Goal: Task Accomplishment & Management: Use online tool/utility

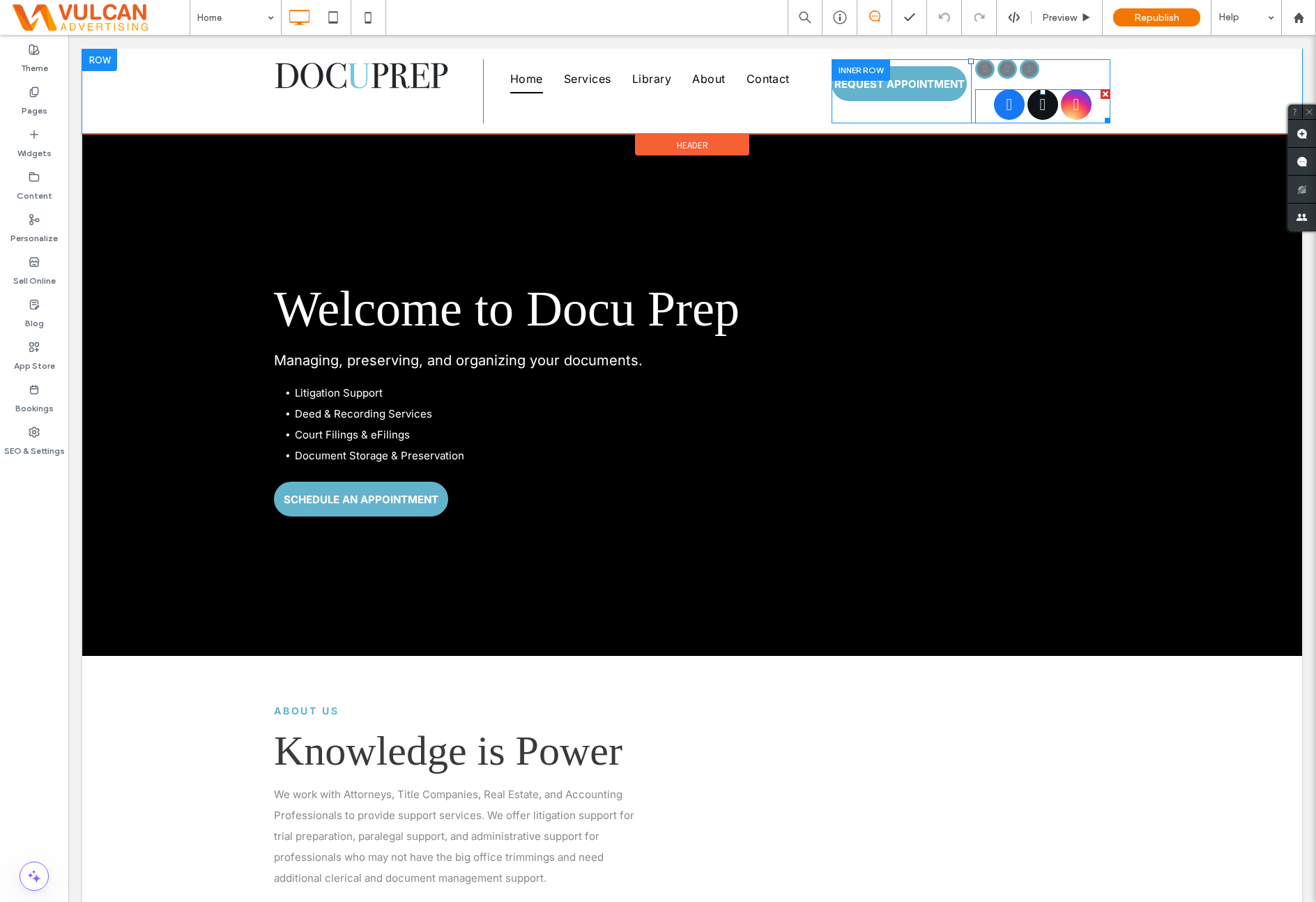
click at [1019, 101] on span "facebook" at bounding box center [1009, 105] width 31 height 31
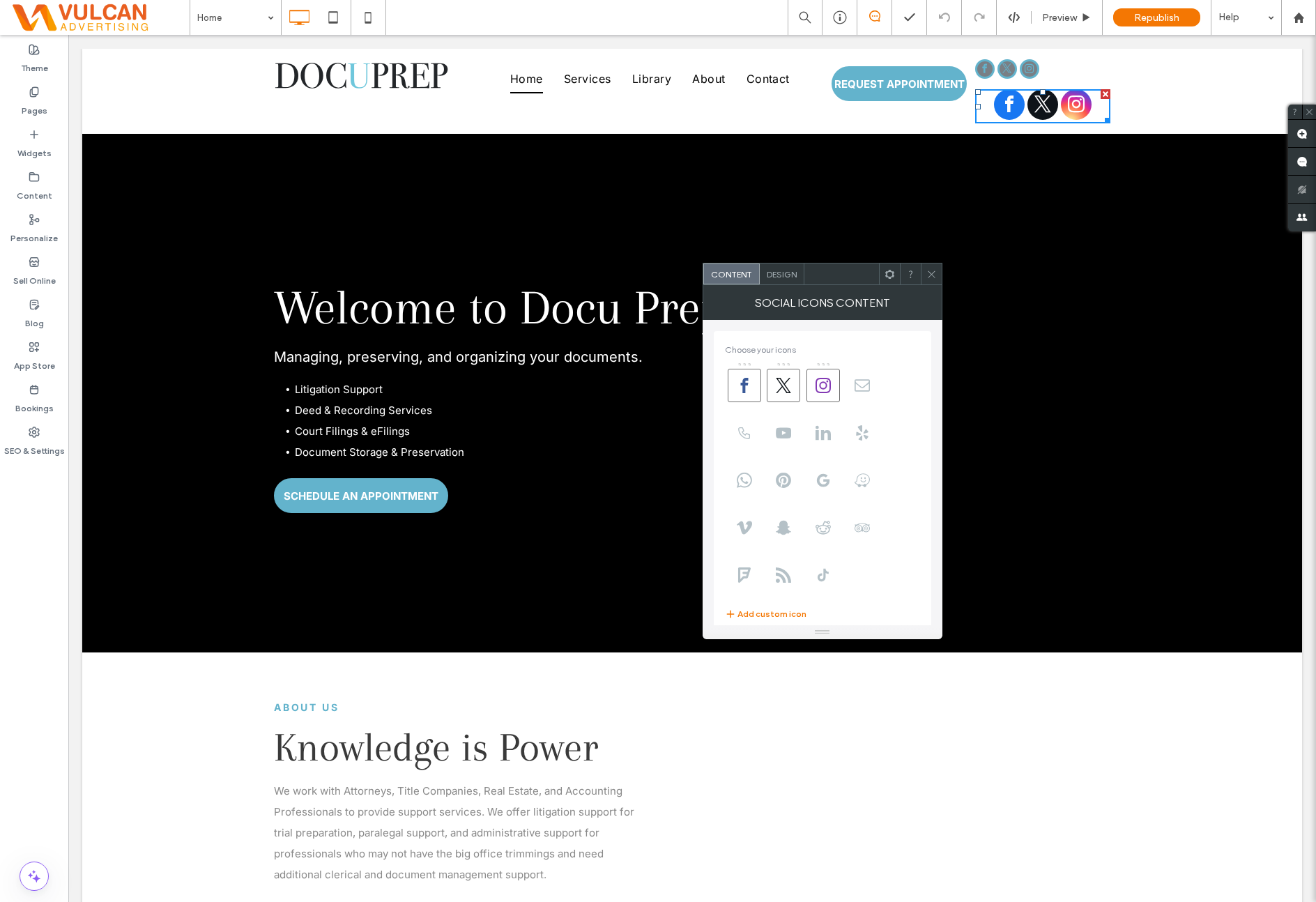
click at [776, 264] on div "Design" at bounding box center [782, 274] width 44 height 21
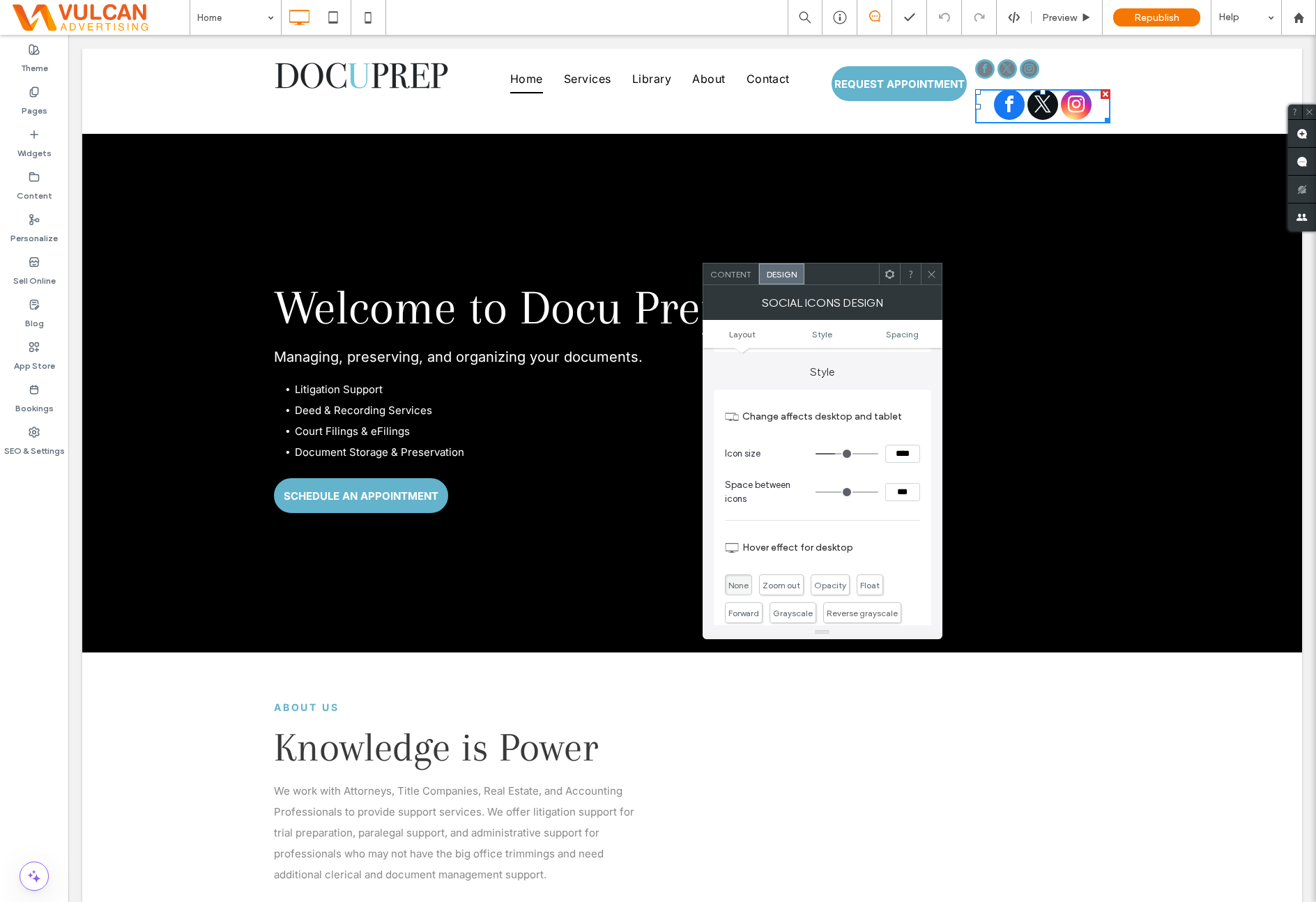
scroll to position [115, 0]
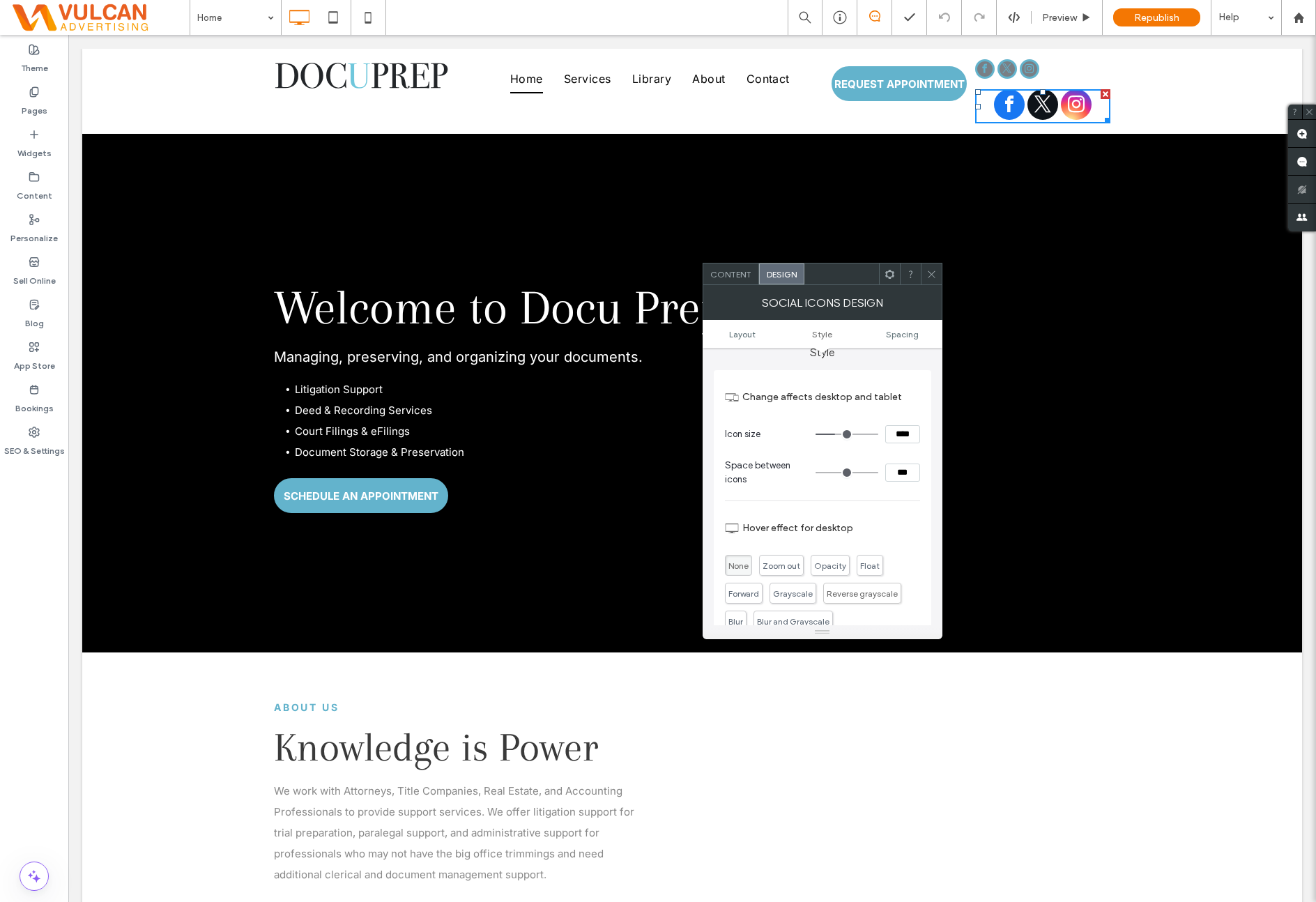
click at [902, 430] on input "****" at bounding box center [903, 434] width 35 height 18
type input "**"
type input "****"
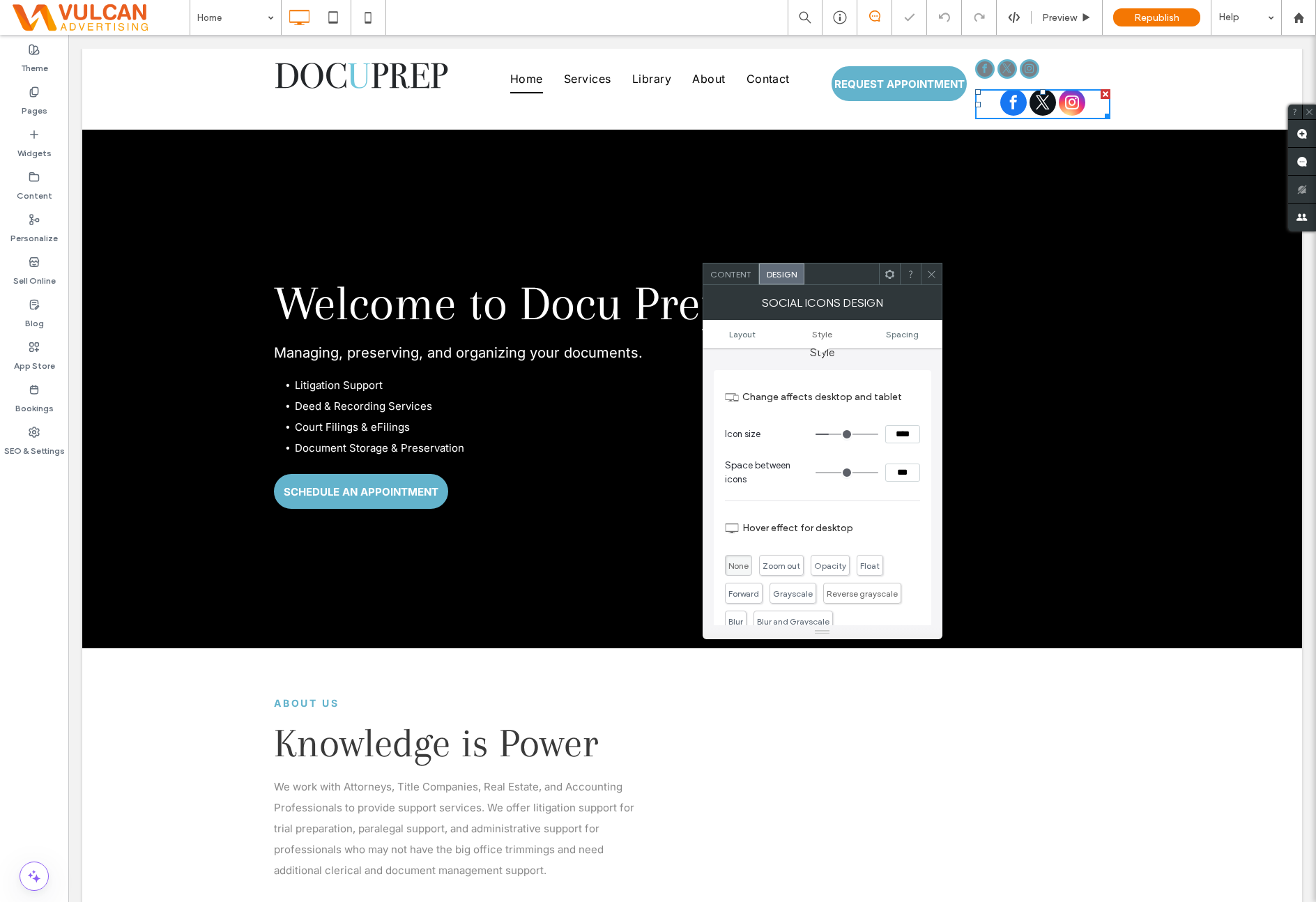
click at [891, 510] on section "Hover effect for desktop" at bounding box center [822, 525] width 195 height 33
click at [927, 269] on icon at bounding box center [931, 274] width 11 height 11
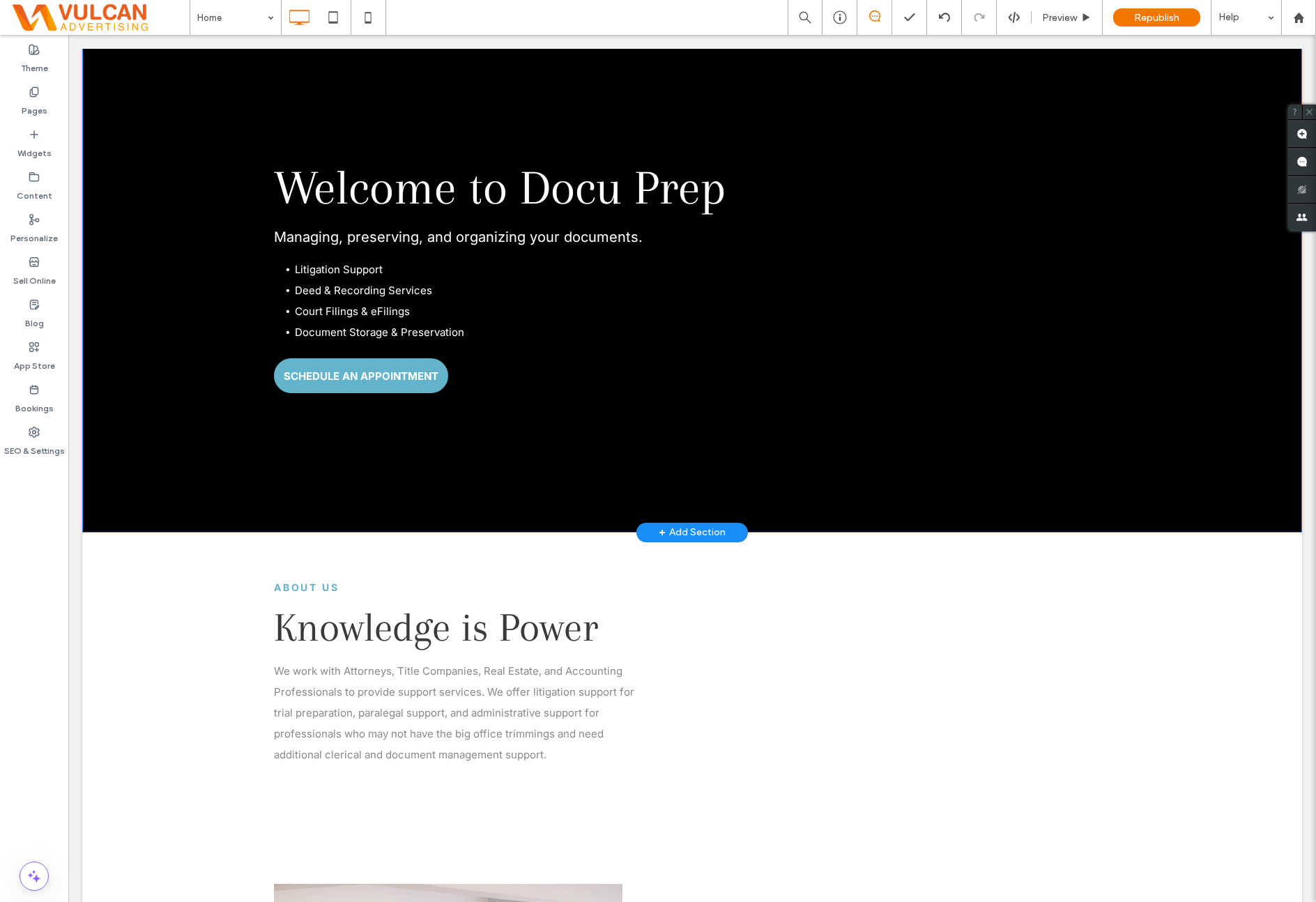
scroll to position [0, 0]
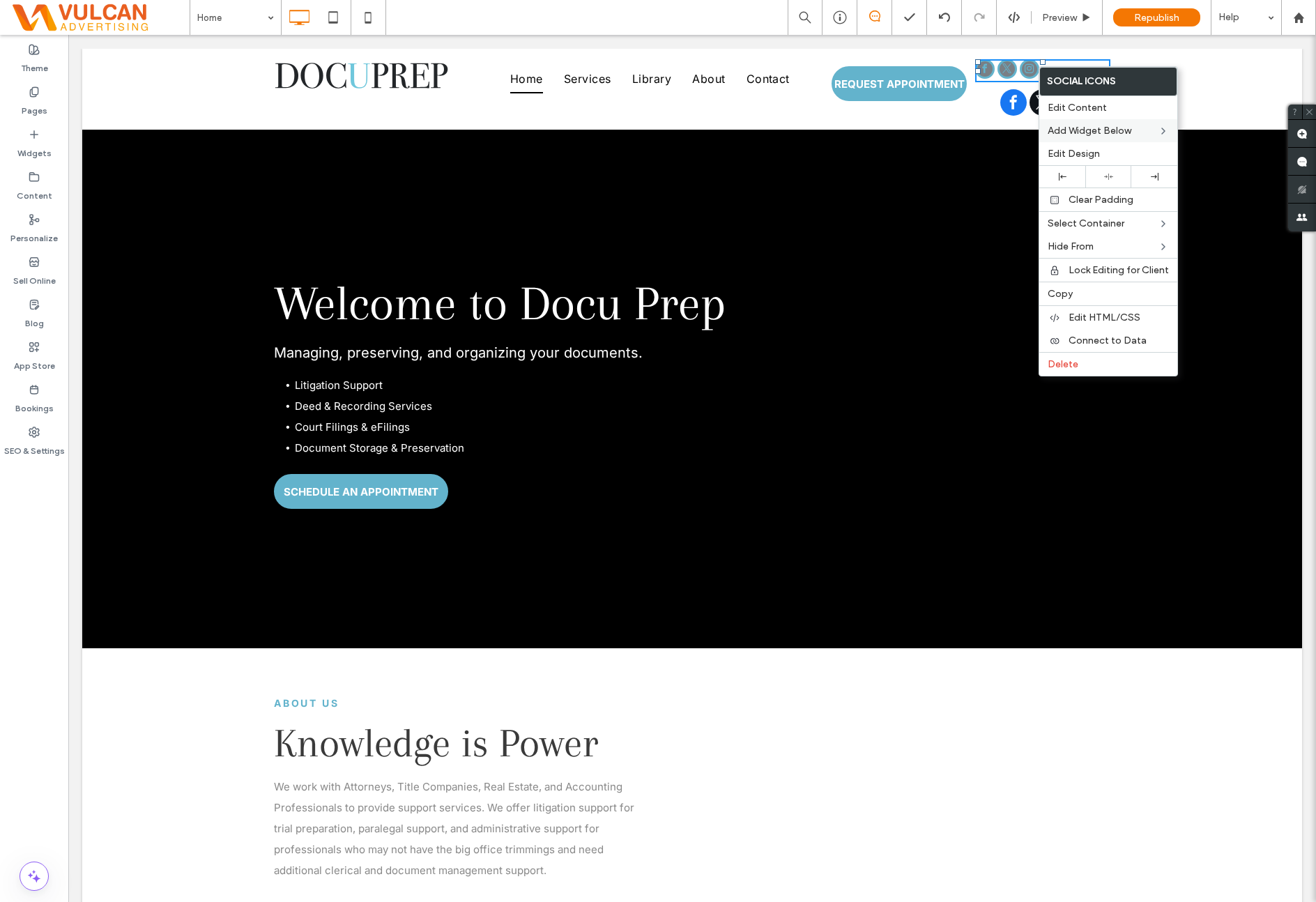
click at [1096, 352] on div "Delete" at bounding box center [1108, 363] width 138 height 24
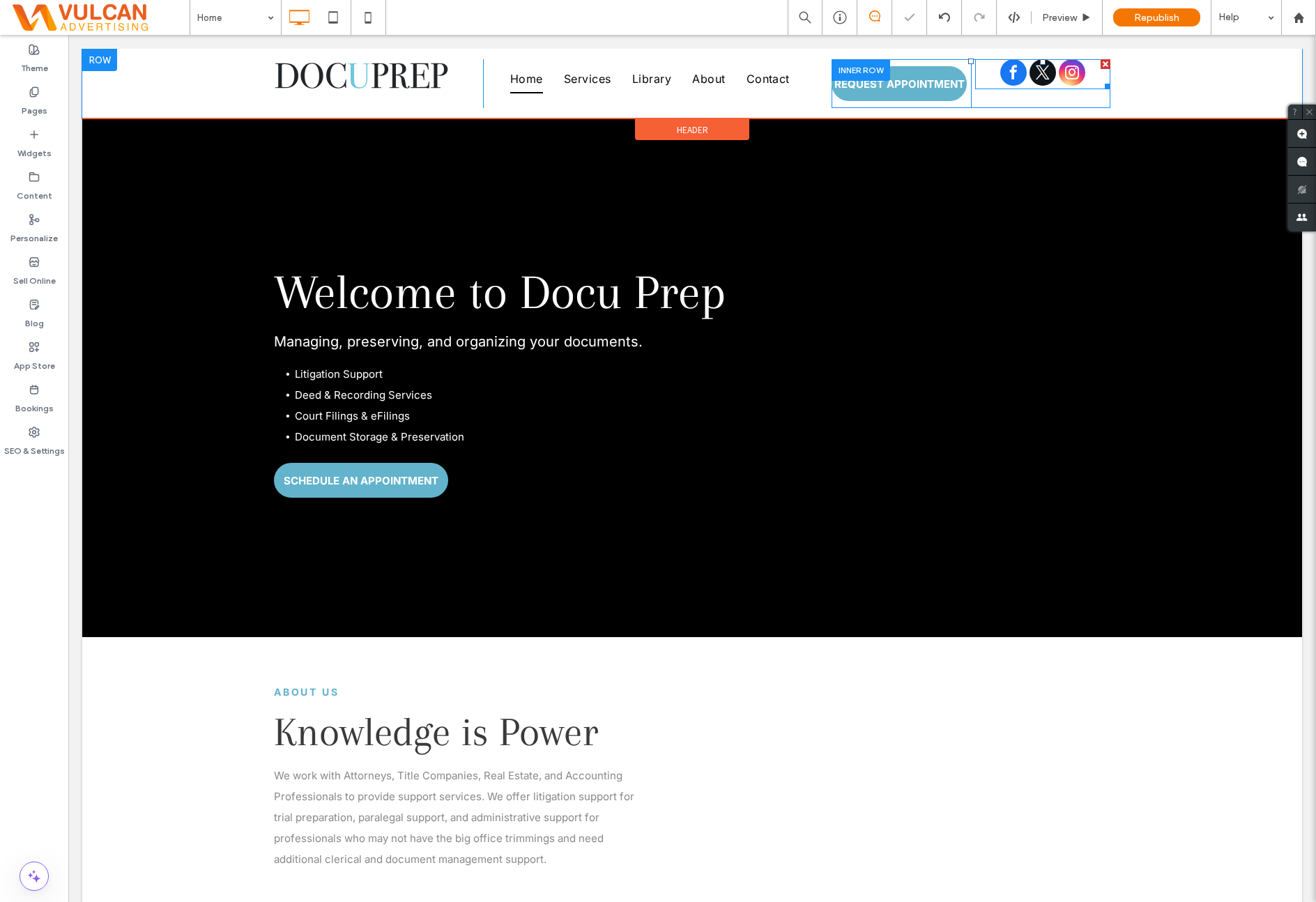
click at [1036, 80] on span "twitter" at bounding box center [1043, 73] width 27 height 27
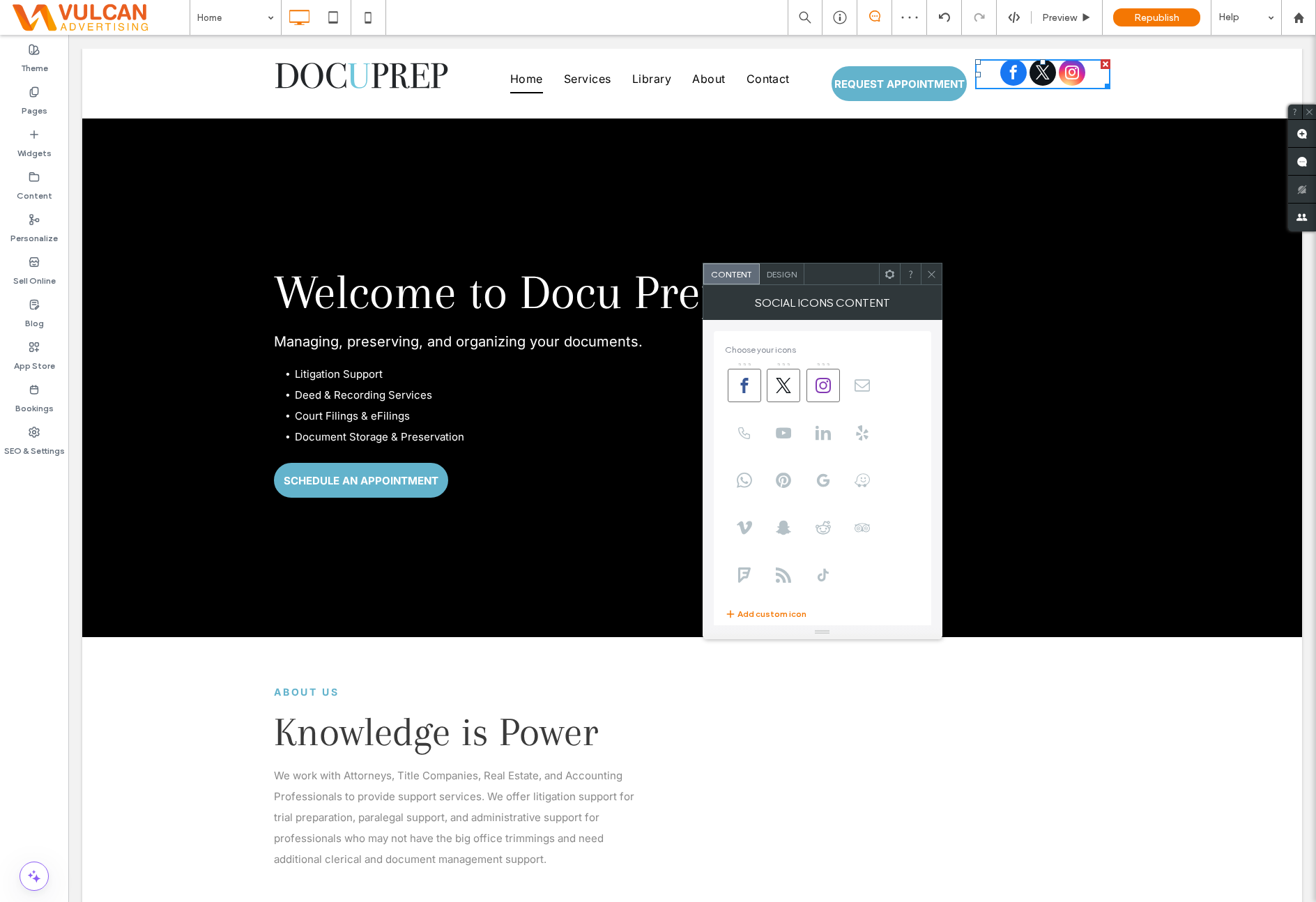
click at [793, 269] on span "Design" at bounding box center [782, 274] width 30 height 11
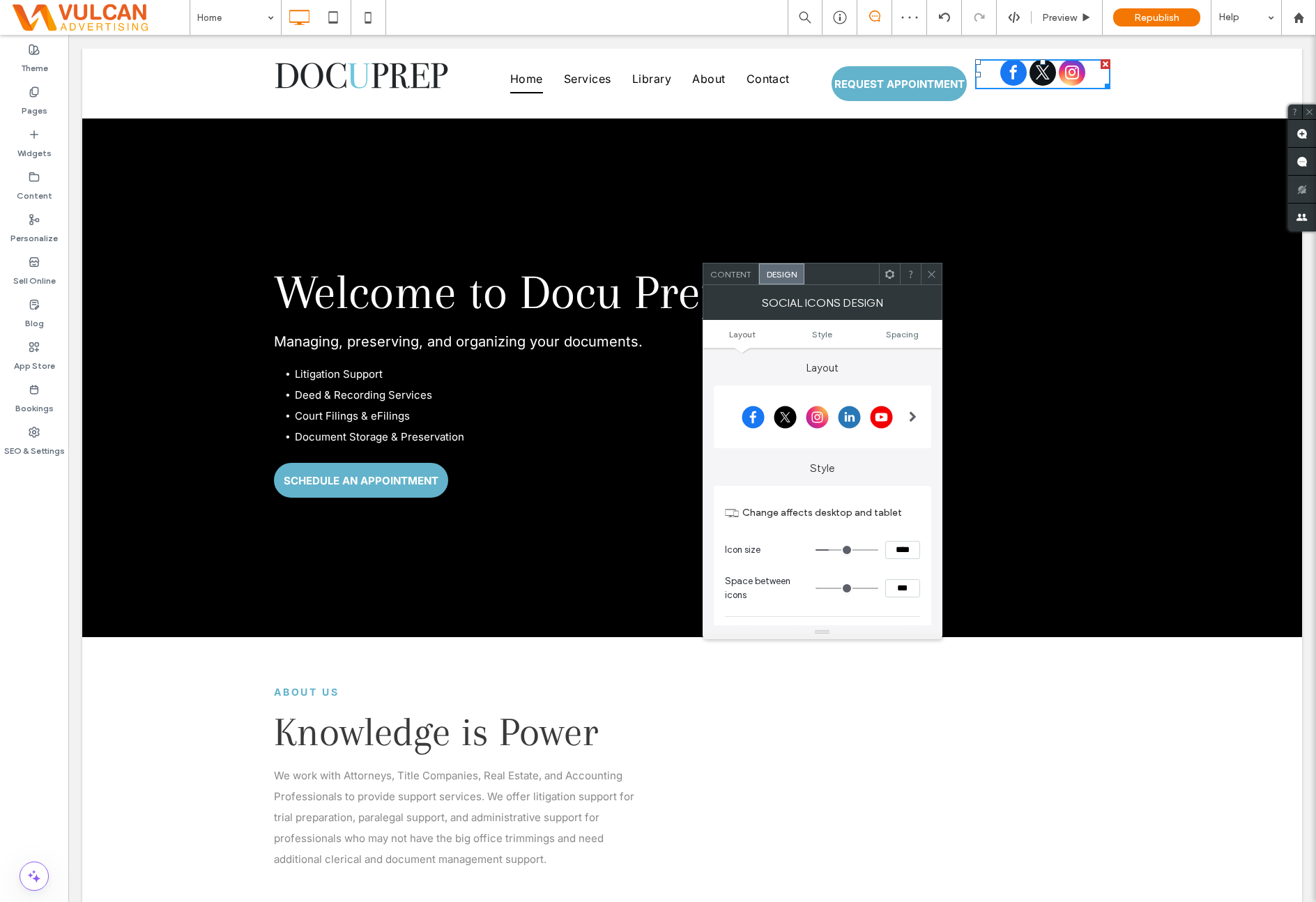
click at [840, 417] on div at bounding box center [817, 416] width 185 height 35
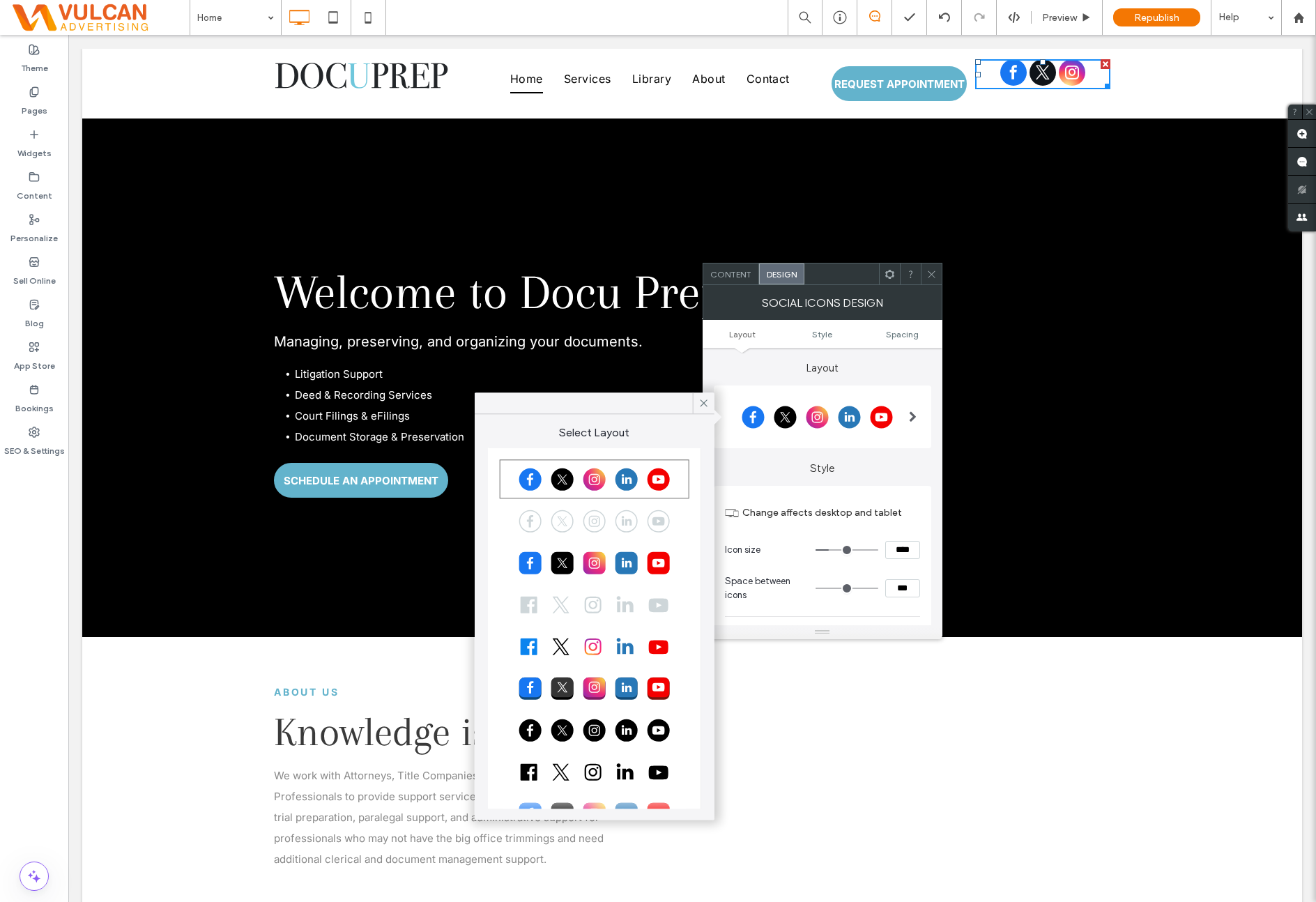
click at [622, 525] on div at bounding box center [594, 521] width 186 height 35
click at [703, 407] on icon at bounding box center [704, 403] width 12 height 13
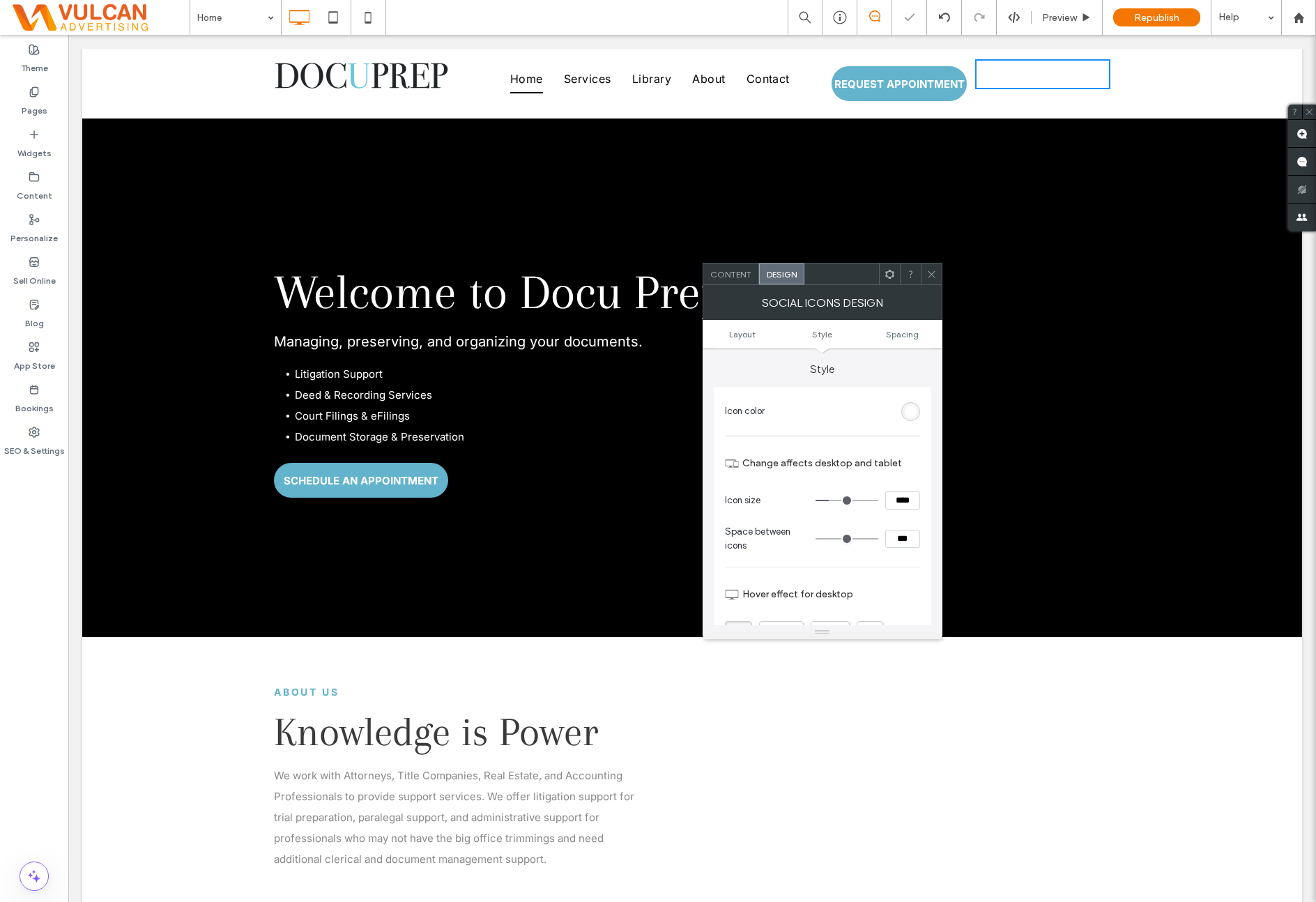
scroll to position [115, 0]
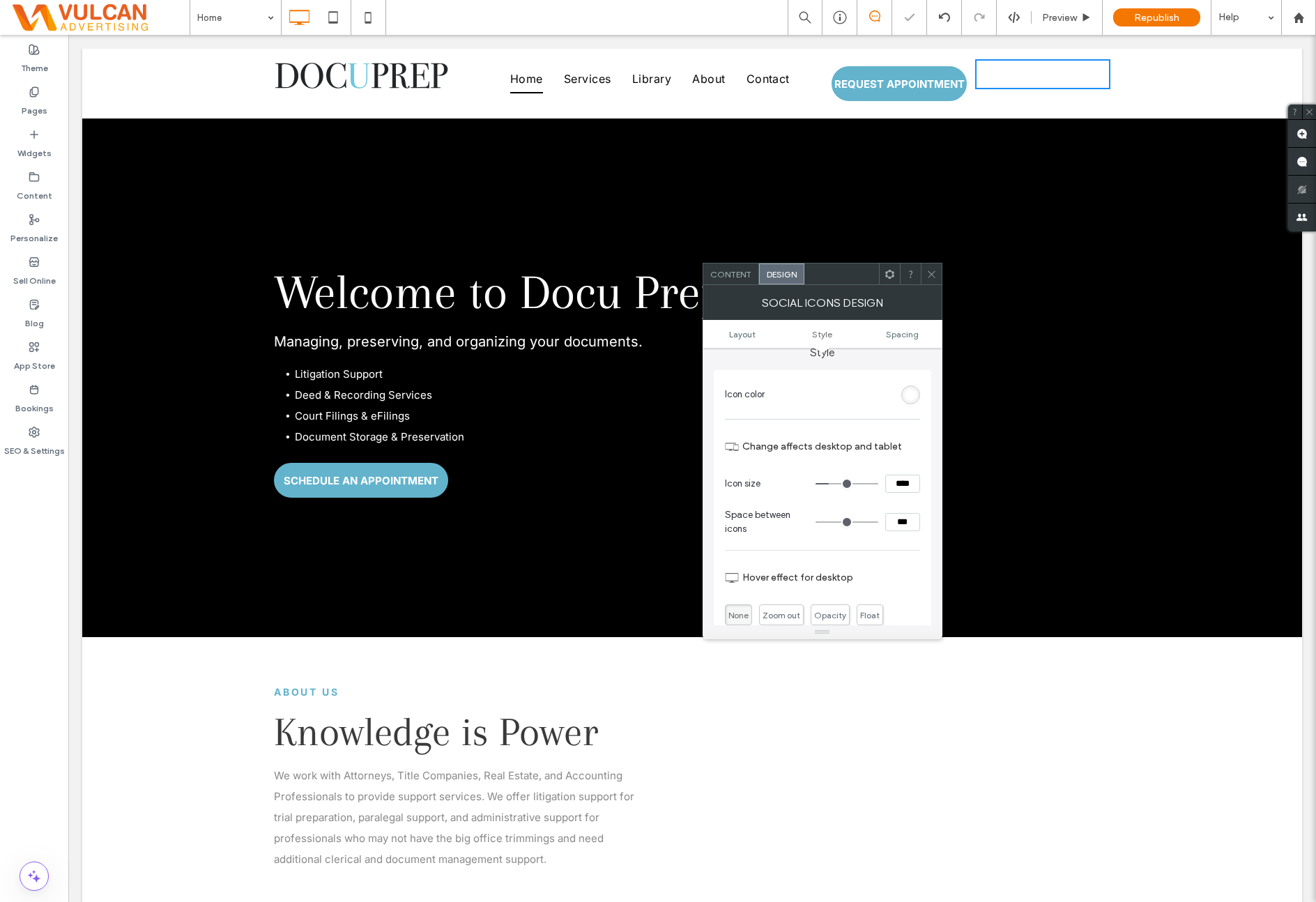
click at [907, 402] on div "rgb(255, 255, 255)" at bounding box center [911, 395] width 19 height 19
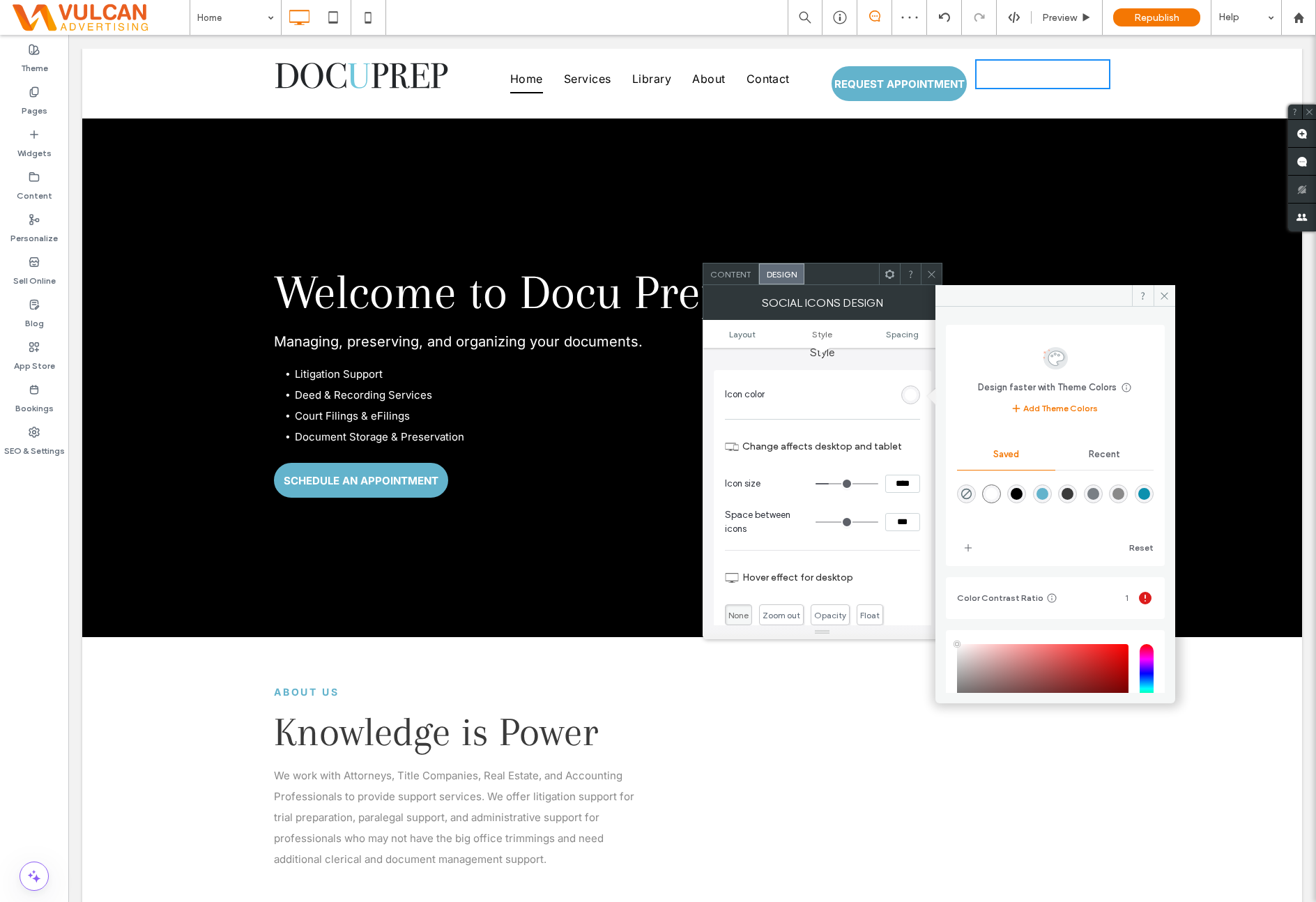
click at [1048, 495] on div "rgba(99,179,204,1)" at bounding box center [1042, 494] width 12 height 12
click at [1099, 493] on div "rgba(121,127,133,1)" at bounding box center [1093, 494] width 12 height 12
click at [1125, 490] on div "rgba(138,138,138,1)" at bounding box center [1118, 494] width 12 height 12
click at [1048, 500] on div "rgba(99,179,204,1)" at bounding box center [1043, 494] width 19 height 19
type input "*******"
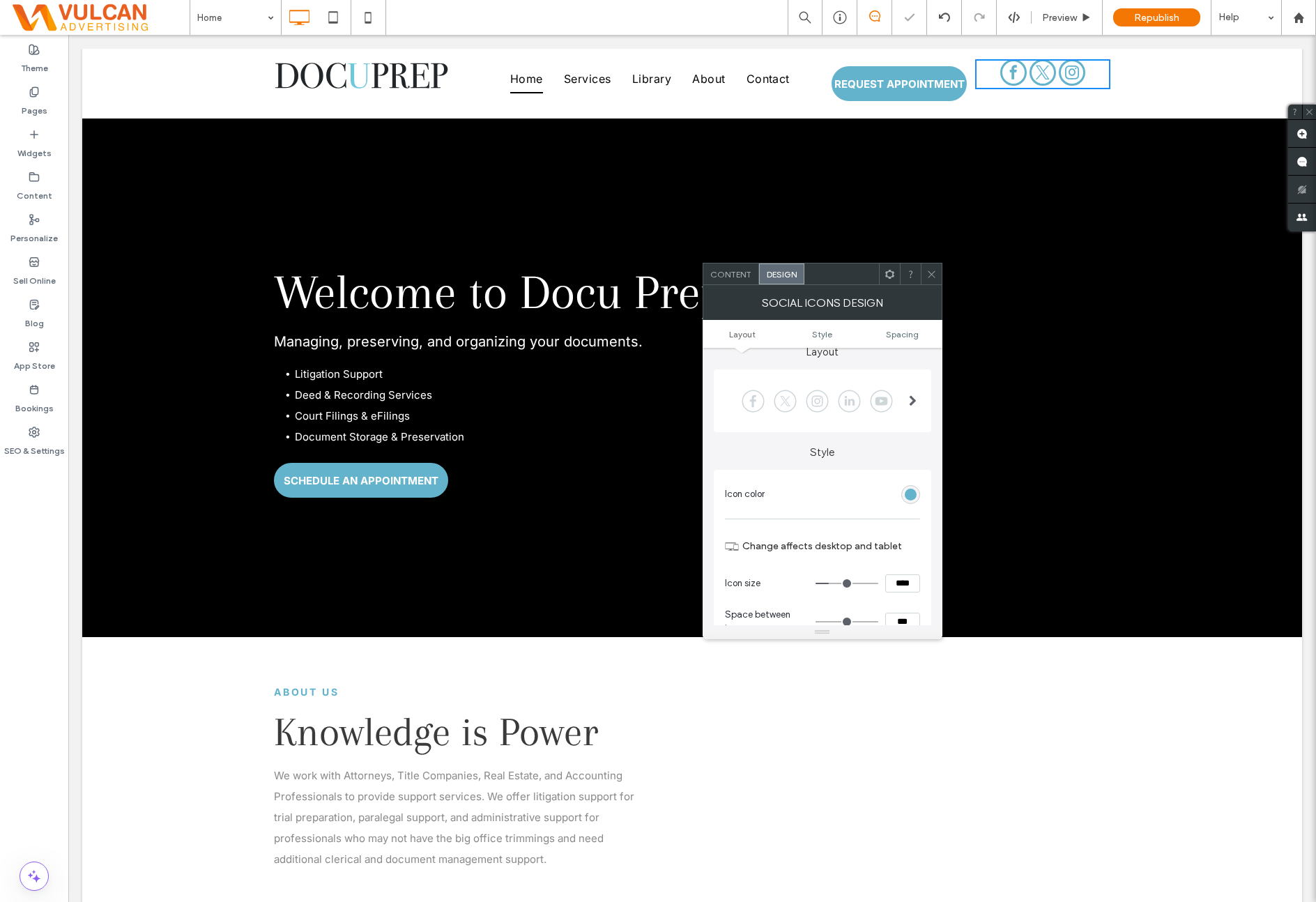
scroll to position [0, 0]
click at [866, 449] on label "Style" at bounding box center [822, 462] width 217 height 27
click at [863, 423] on div at bounding box center [817, 416] width 185 height 35
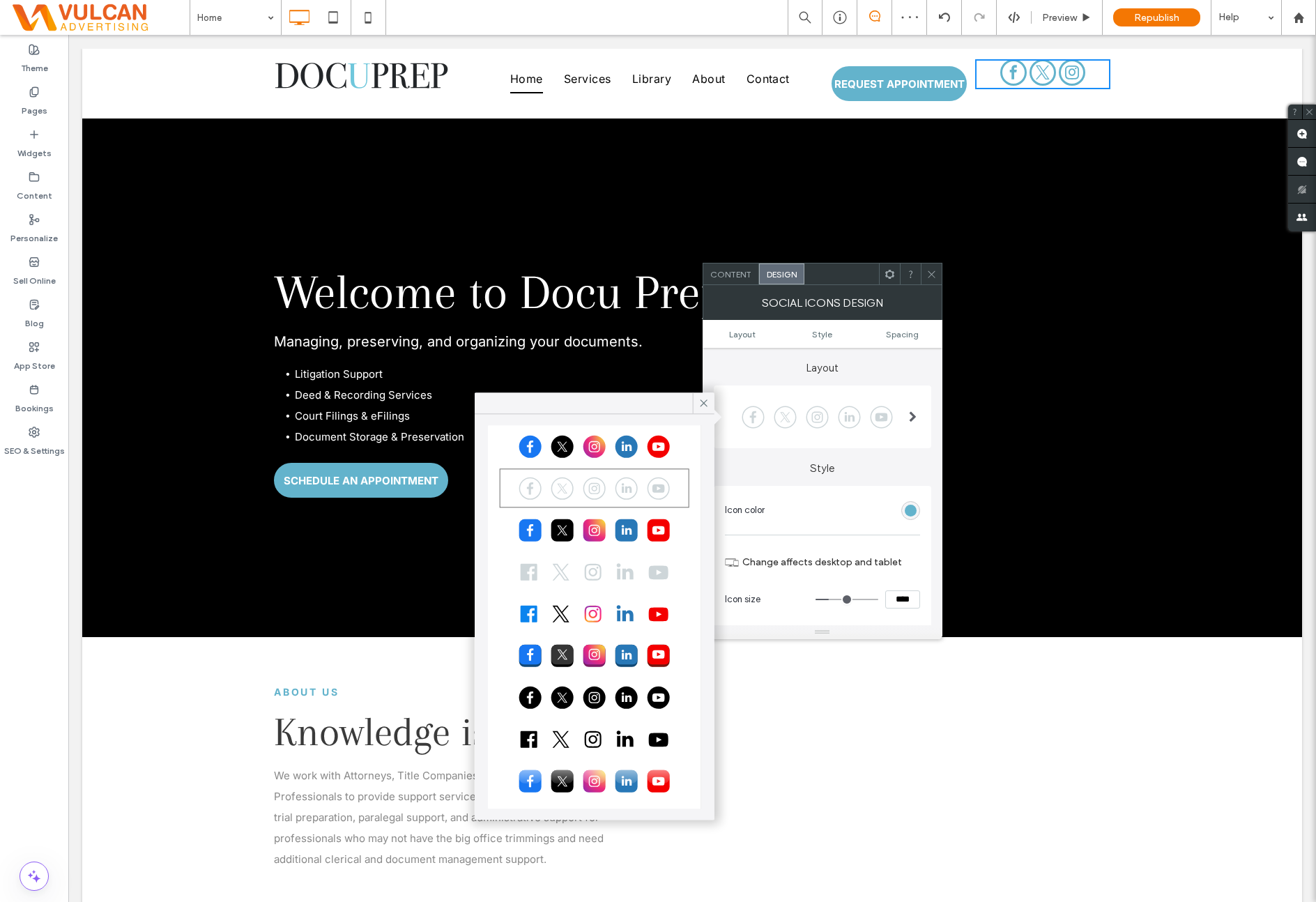
scroll to position [39, 0]
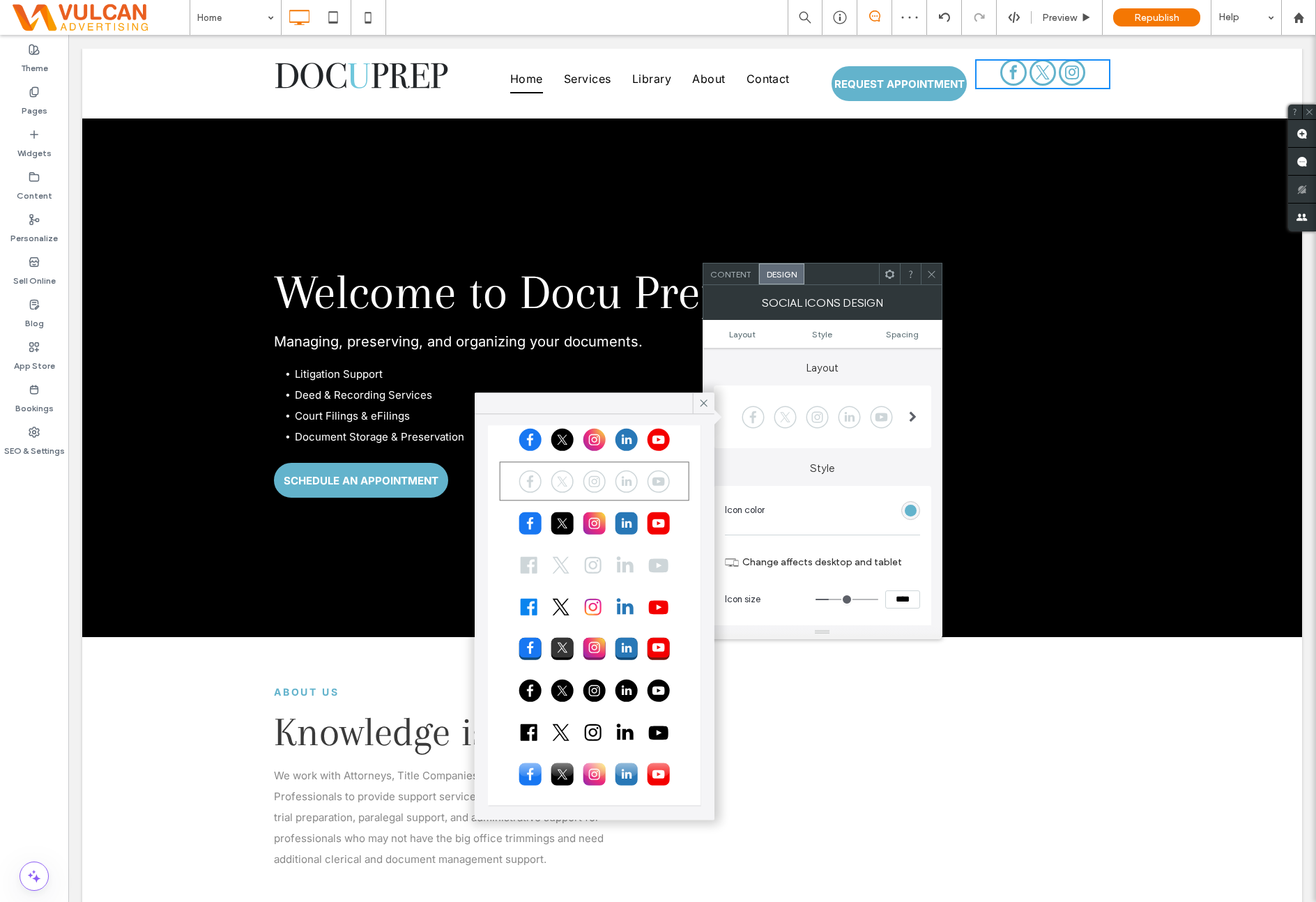
click at [608, 688] on div at bounding box center [594, 690] width 186 height 35
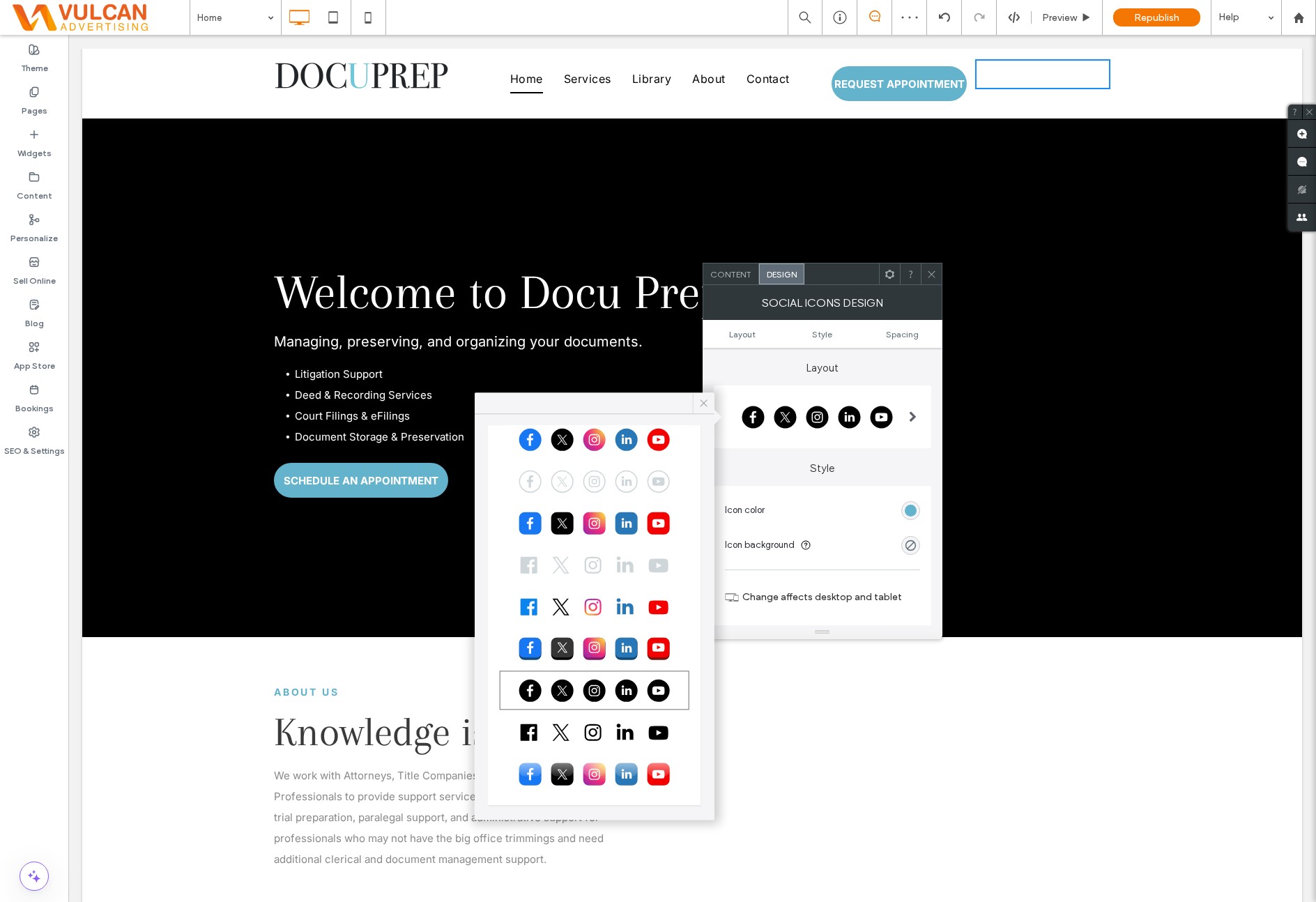
drag, startPoint x: 696, startPoint y: 396, endPoint x: 777, endPoint y: 451, distance: 97.9
click at [699, 397] on div at bounding box center [704, 403] width 21 height 21
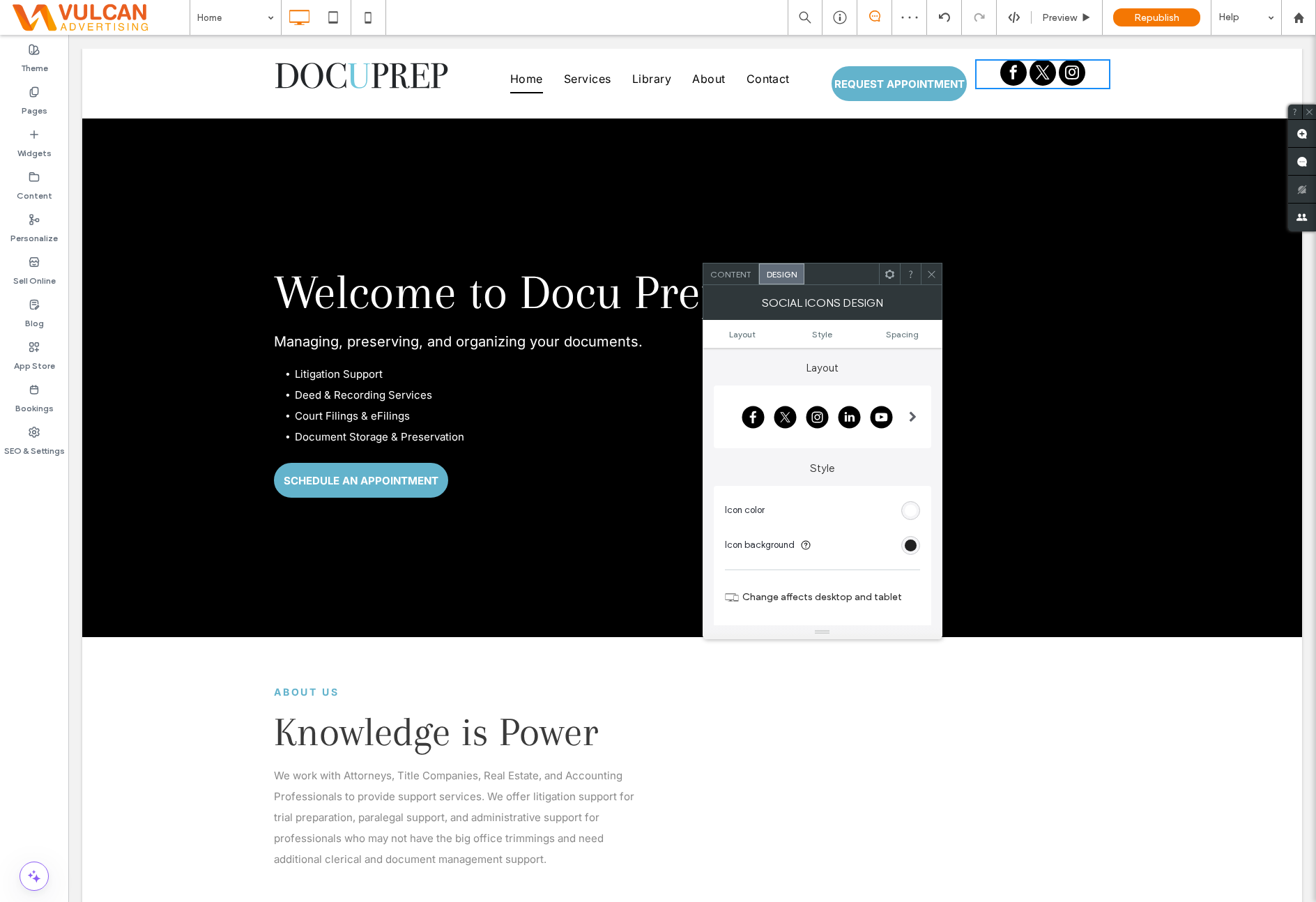
click at [914, 541] on div "rgb(0, 0, 0)" at bounding box center [910, 545] width 12 height 12
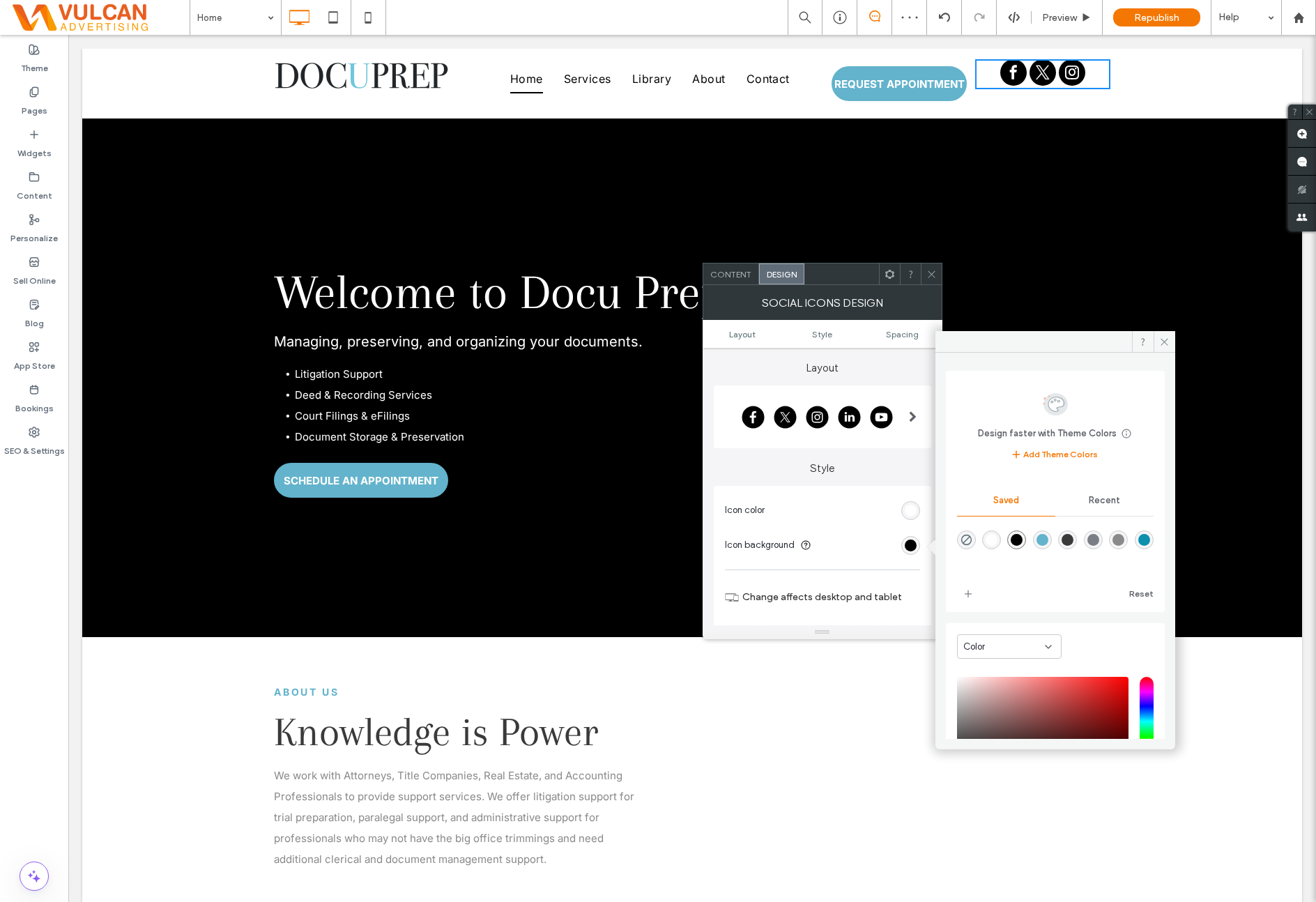
click at [1049, 538] on div "rgba(99,179,204,1)" at bounding box center [1042, 539] width 12 height 12
type input "*******"
click at [736, 278] on span "Content" at bounding box center [731, 274] width 41 height 11
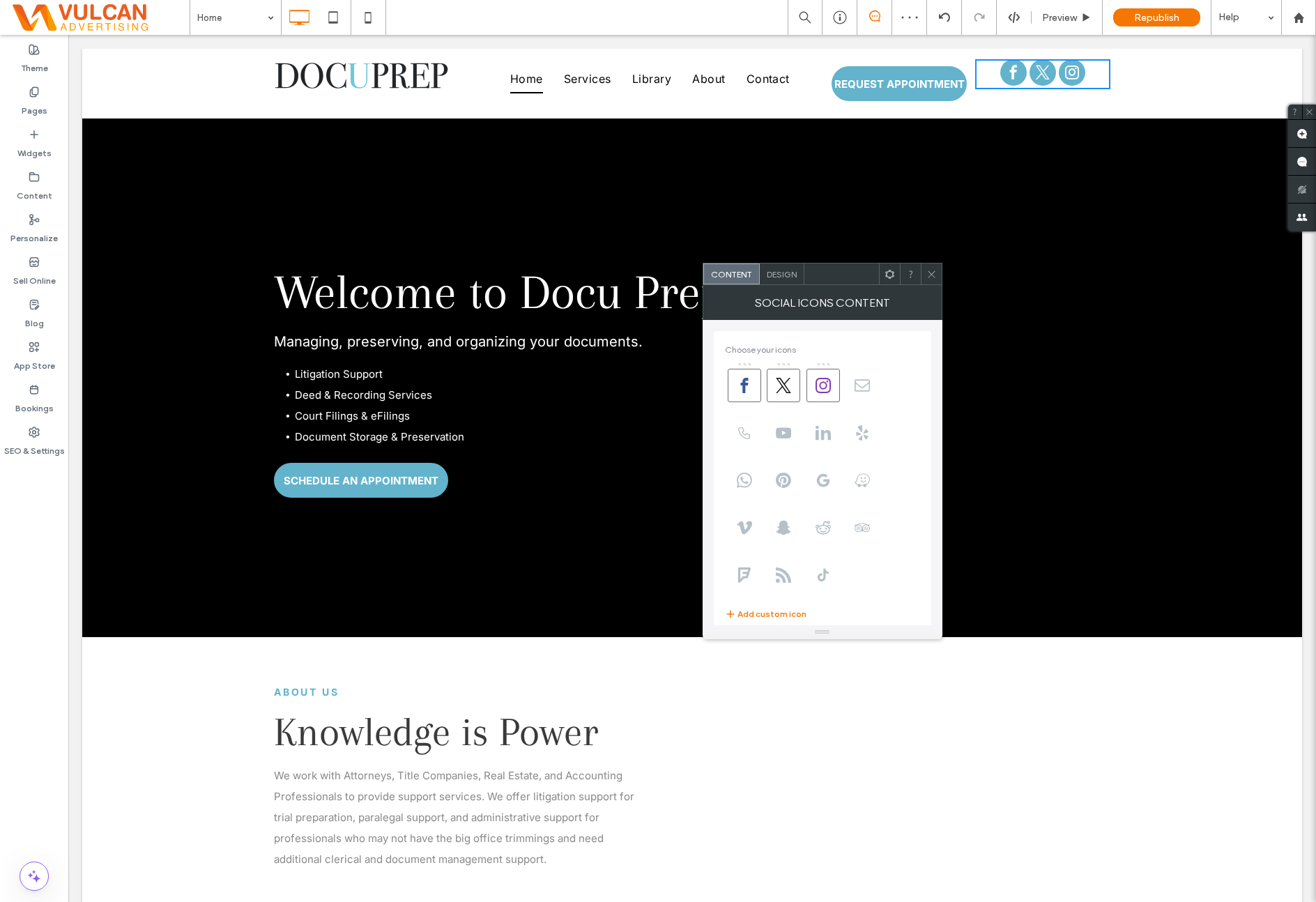
scroll to position [242, 0]
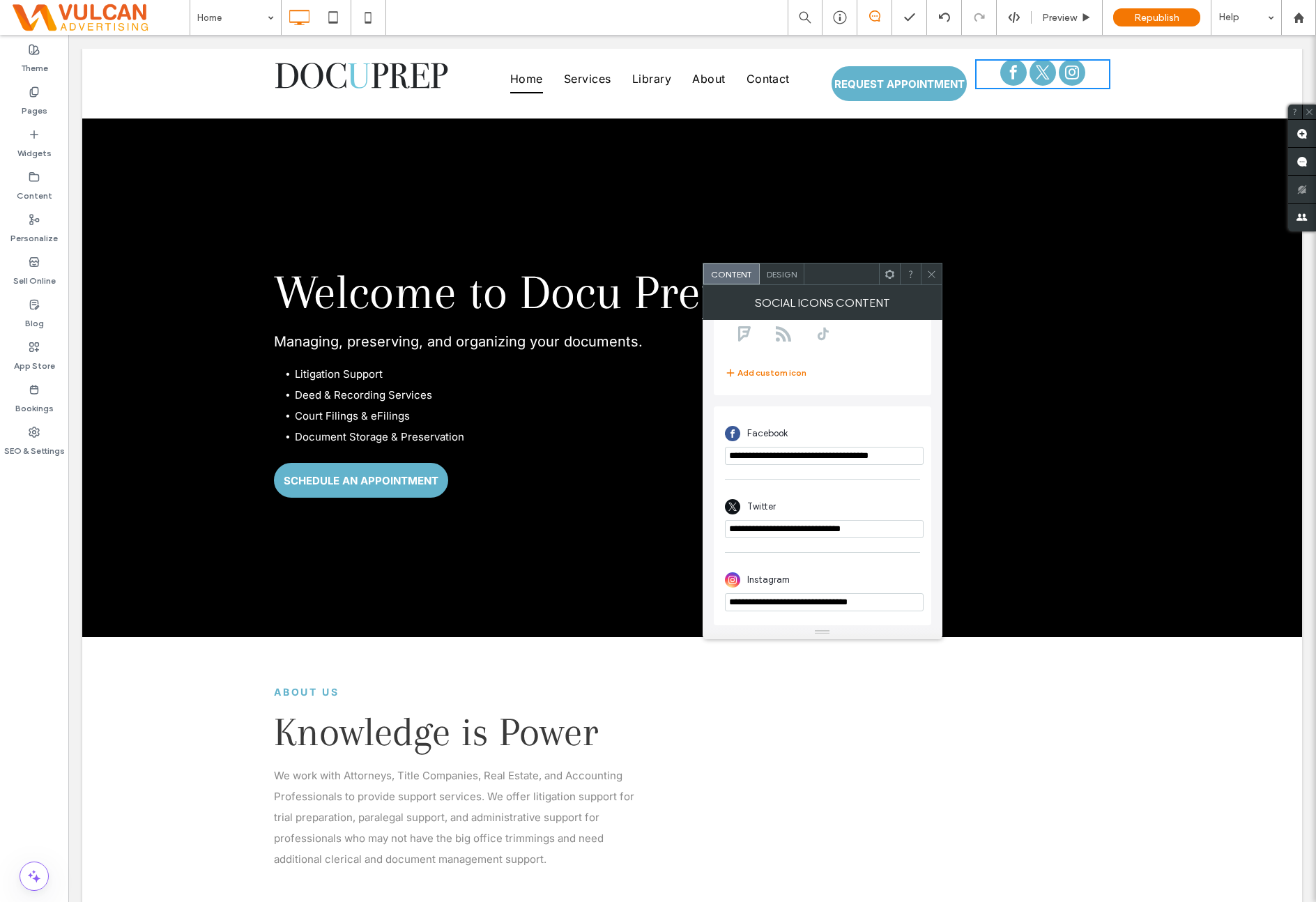
click at [786, 275] on span "Design" at bounding box center [782, 274] width 30 height 11
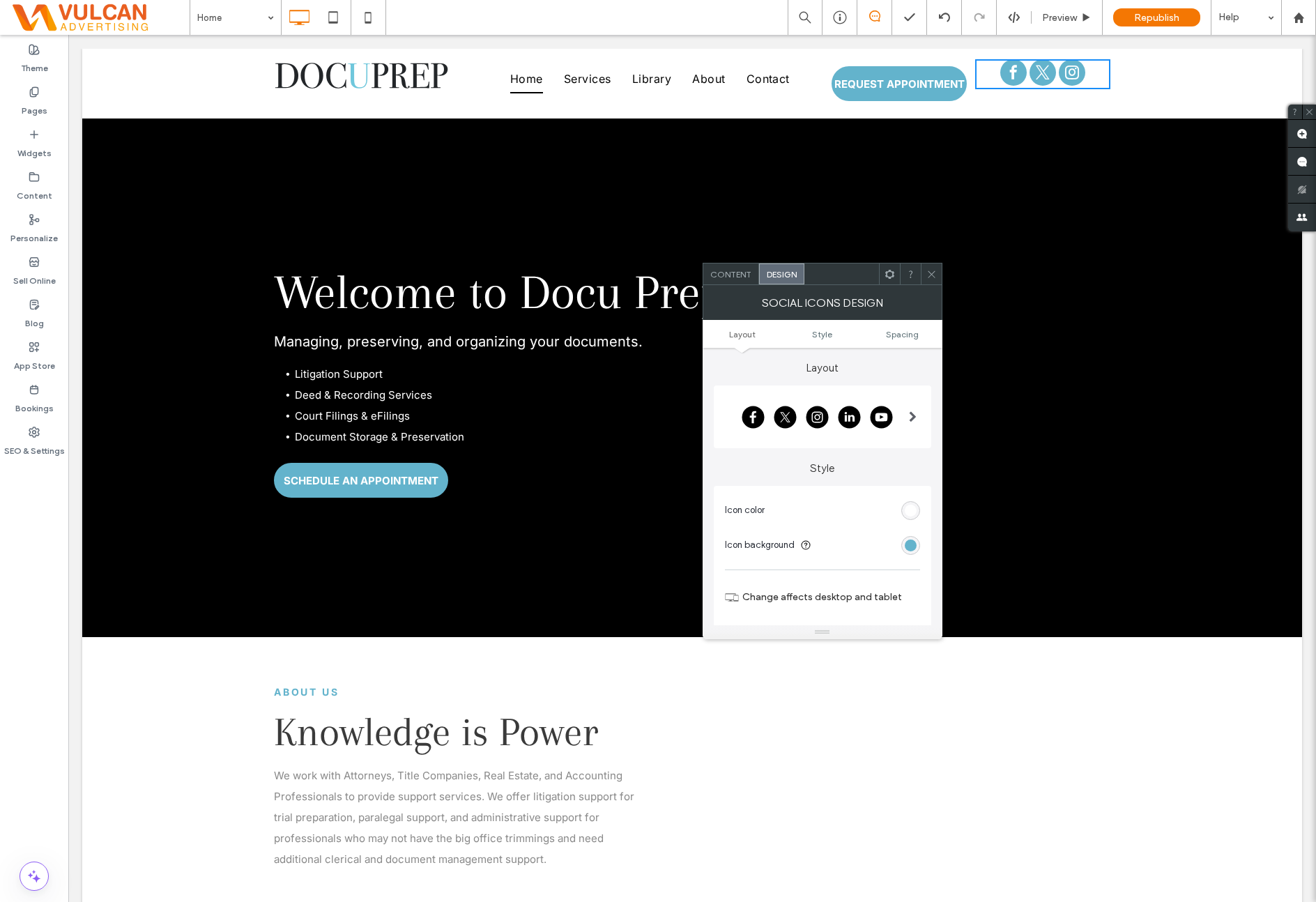
click at [929, 262] on div "Welcome to Docu Prep Managing, preserving, and organizing your documents. Litig…" at bounding box center [692, 377] width 836 height 239
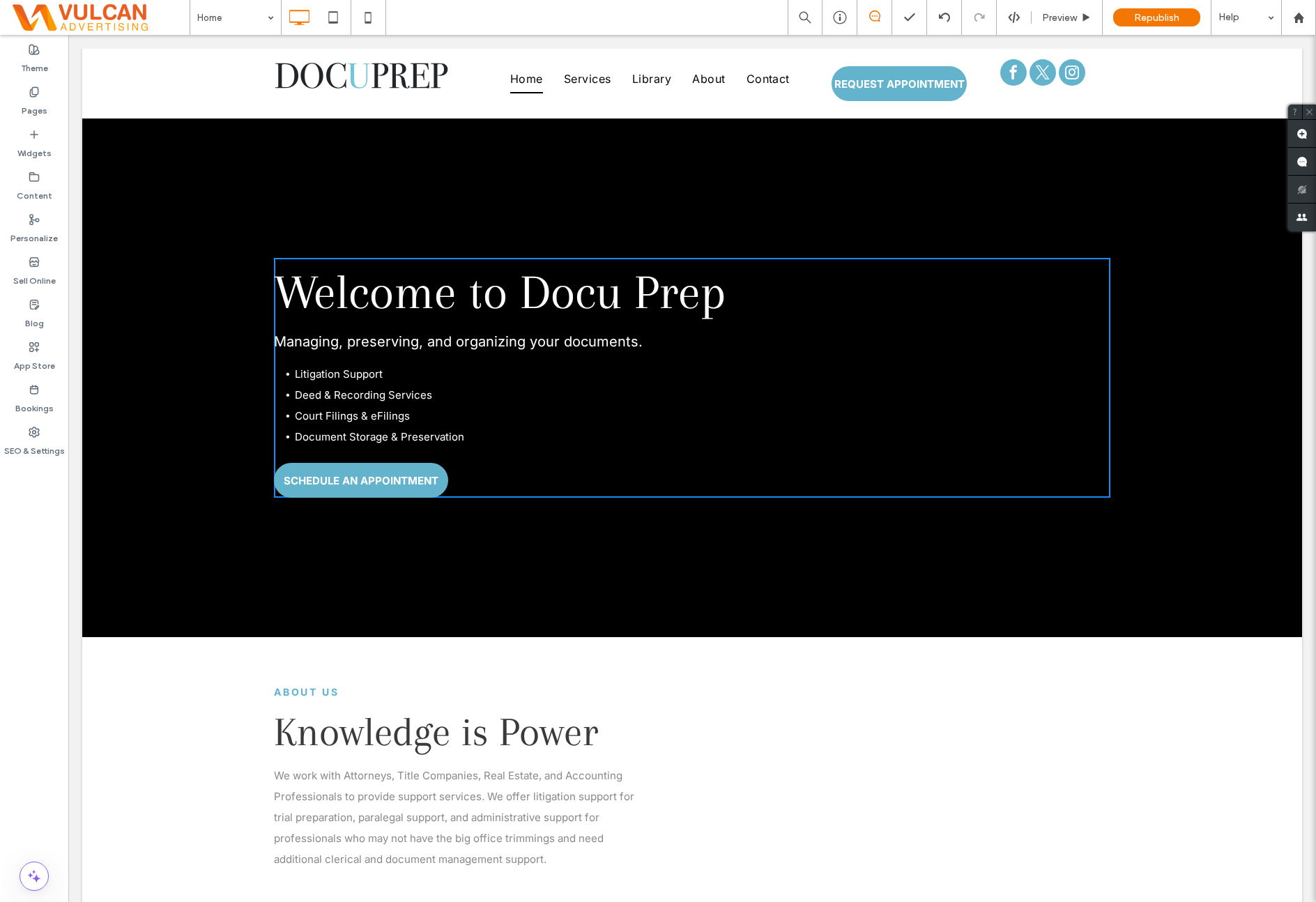
click at [925, 267] on div "Welcome to Docu Prep Managing, preserving, and organizing your documents. Litig…" at bounding box center [692, 377] width 836 height 239
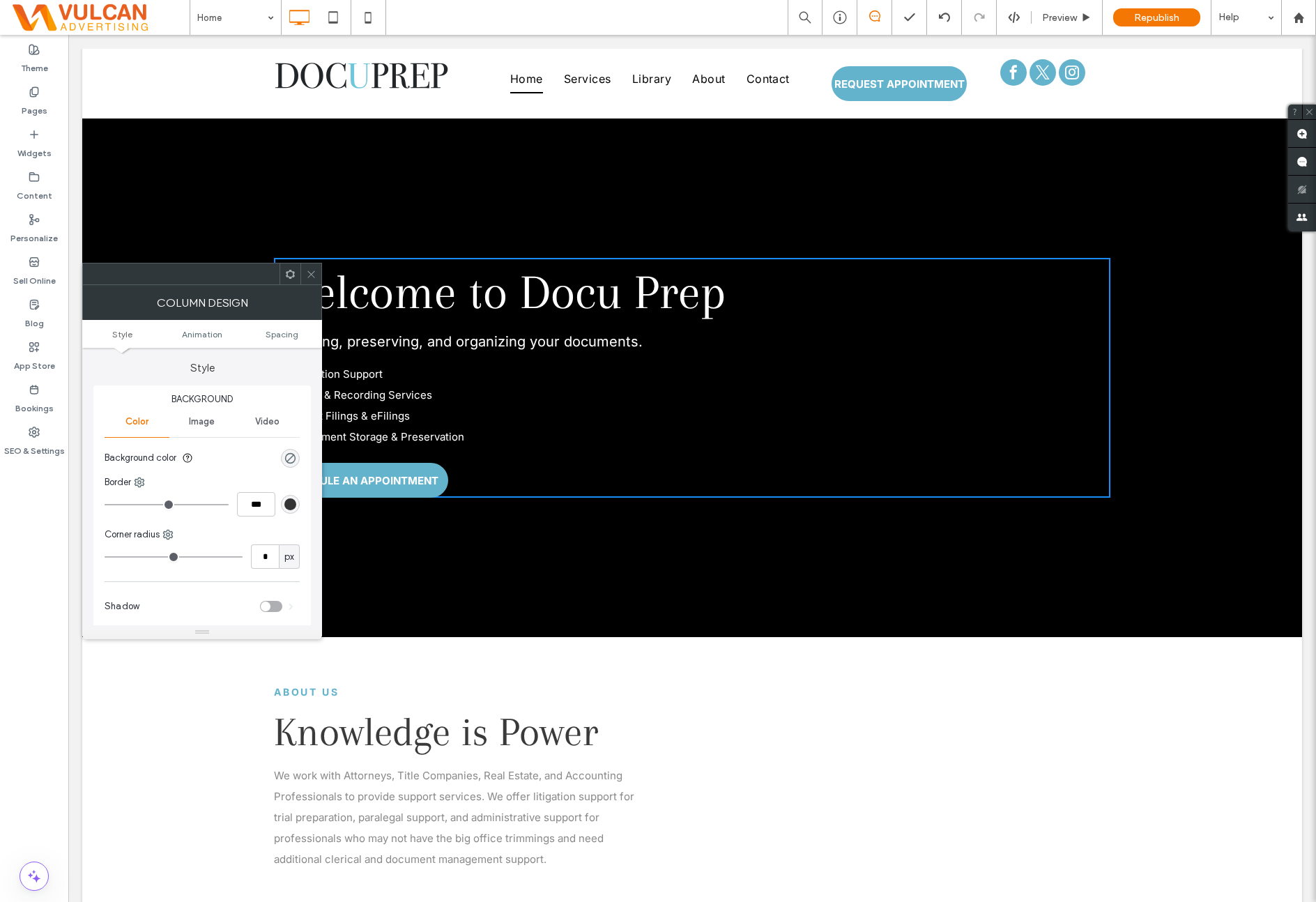
drag, startPoint x: 29, startPoint y: 602, endPoint x: 194, endPoint y: 334, distance: 314.7
click at [29, 602] on div "Theme Pages Widgets Content Personalize Sell Online Blog App Store Bookings SEO…" at bounding box center [34, 468] width 68 height 867
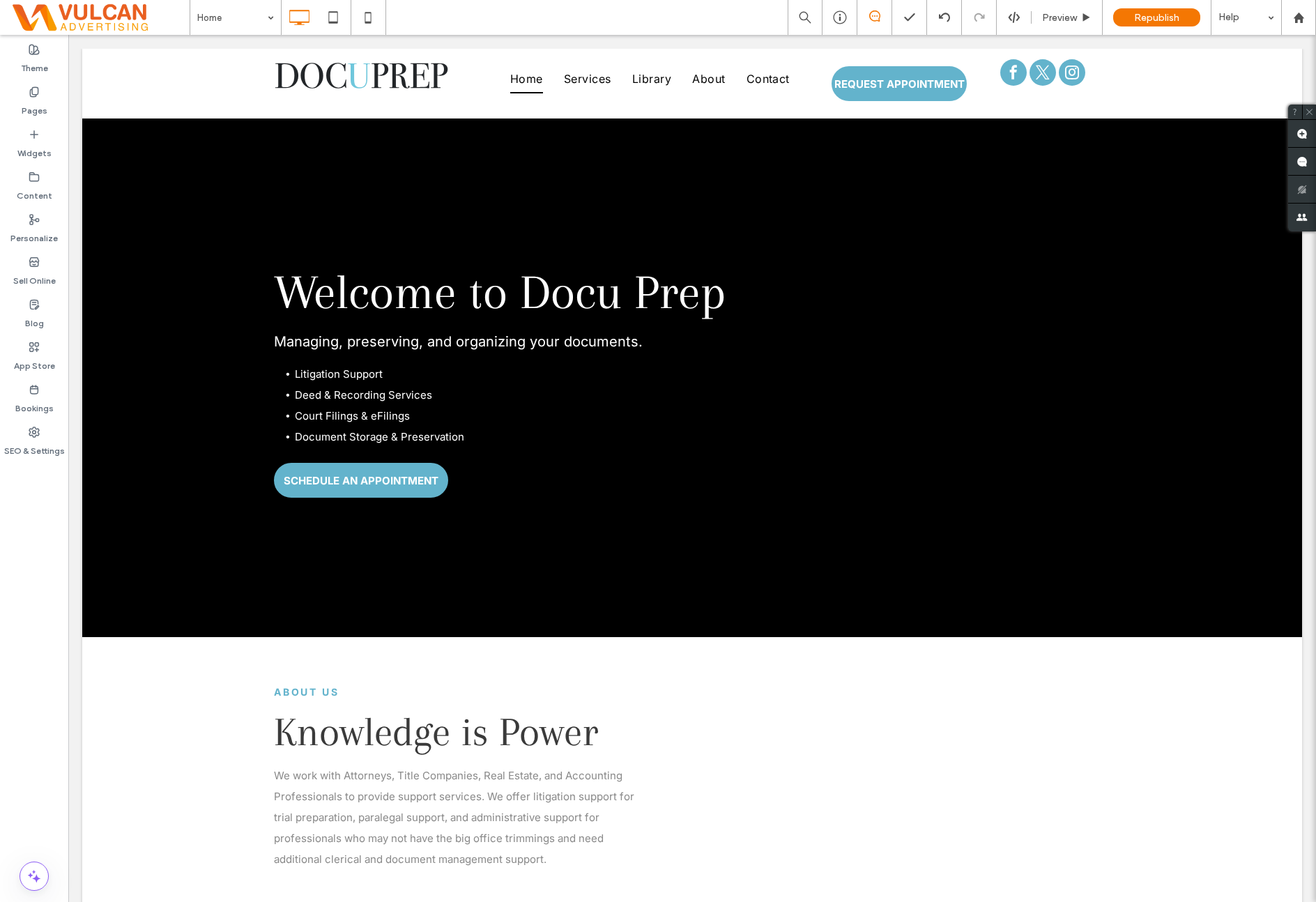
click at [42, 566] on div "Theme Pages Widgets Content Personalize Sell Online Blog App Store Bookings SEO…" at bounding box center [34, 468] width 68 height 867
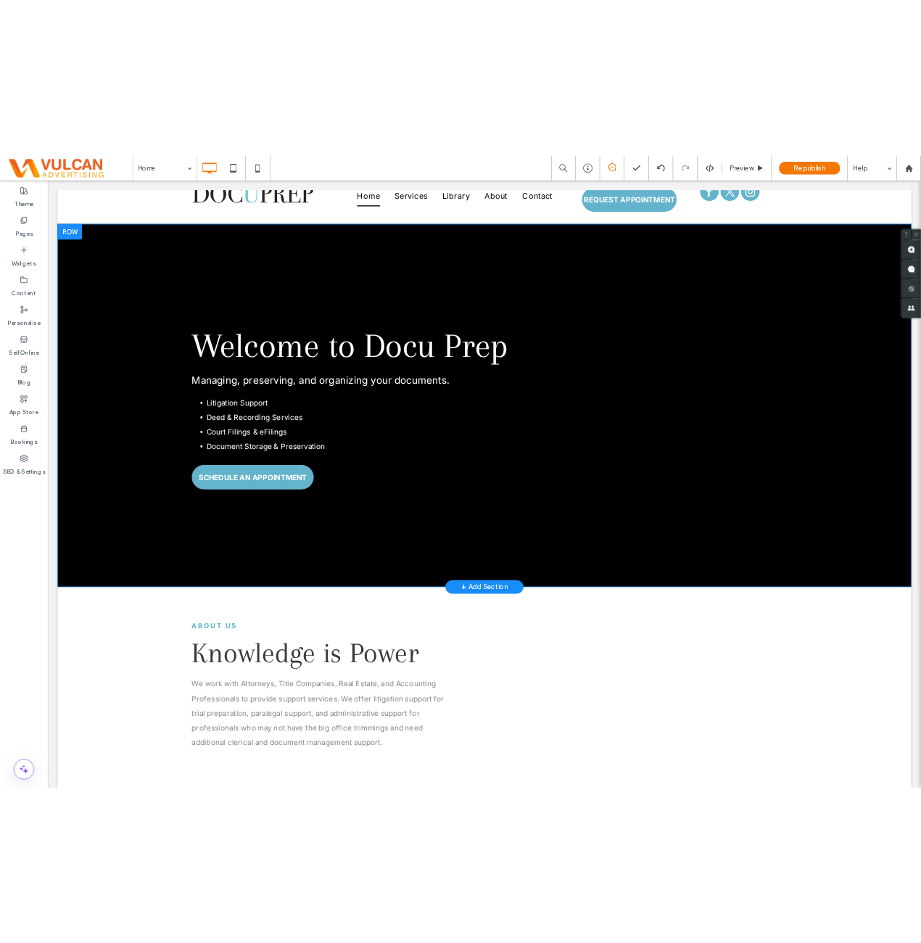
scroll to position [0, 0]
